Goal: Find specific page/section: Find specific page/section

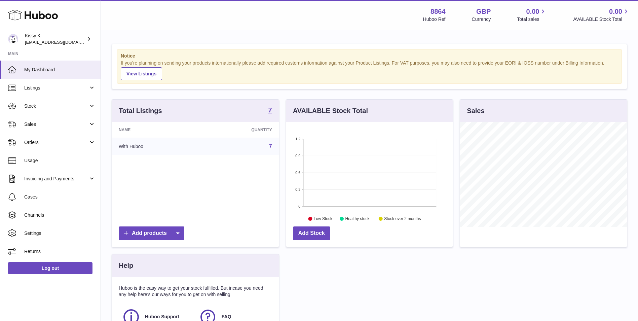
scroll to position [105, 166]
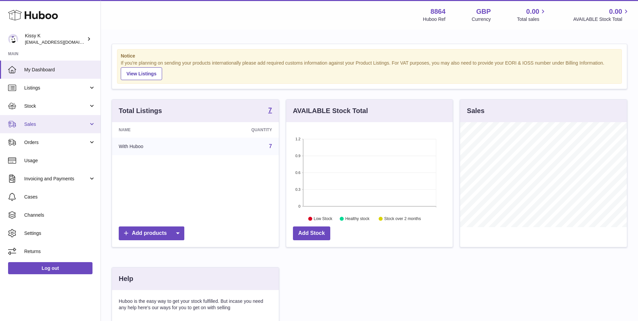
click at [66, 125] on span "Sales" at bounding box center [56, 124] width 64 height 6
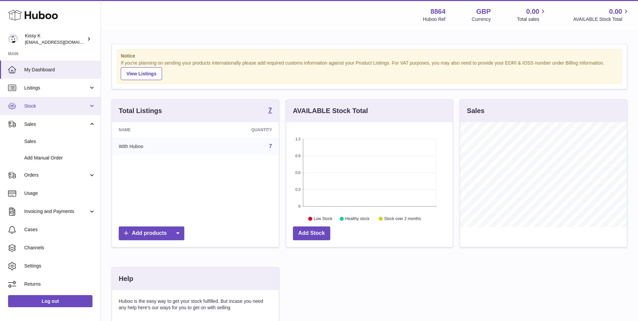
click at [69, 110] on link "Stock" at bounding box center [50, 106] width 101 height 18
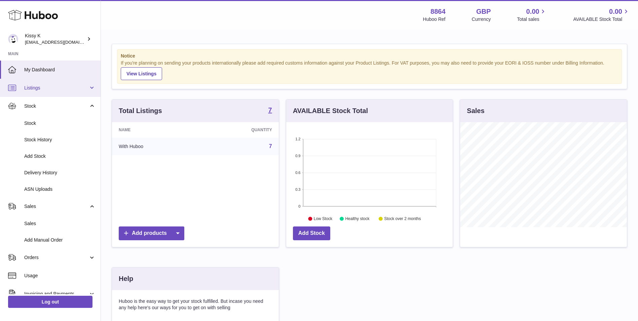
click at [67, 83] on link "Listings" at bounding box center [50, 88] width 101 height 18
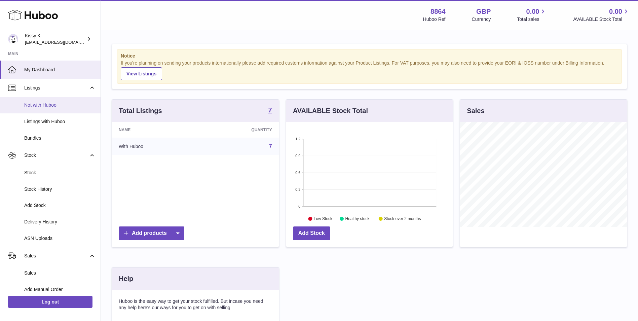
click at [58, 107] on span "Not with Huboo" at bounding box center [59, 105] width 71 height 6
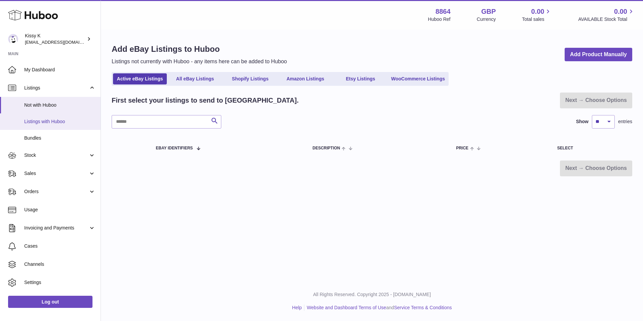
click at [47, 122] on span "Listings with Huboo" at bounding box center [59, 121] width 71 height 6
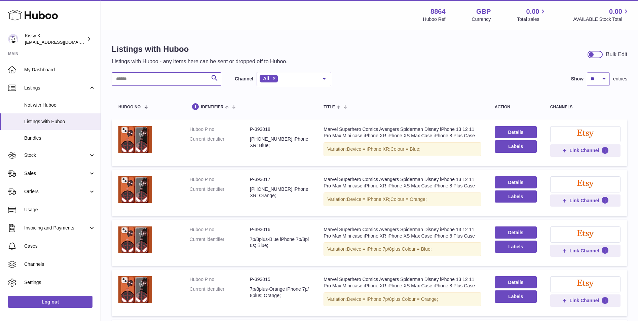
click at [194, 82] on input "text" at bounding box center [167, 78] width 110 height 13
